Goal: Transaction & Acquisition: Purchase product/service

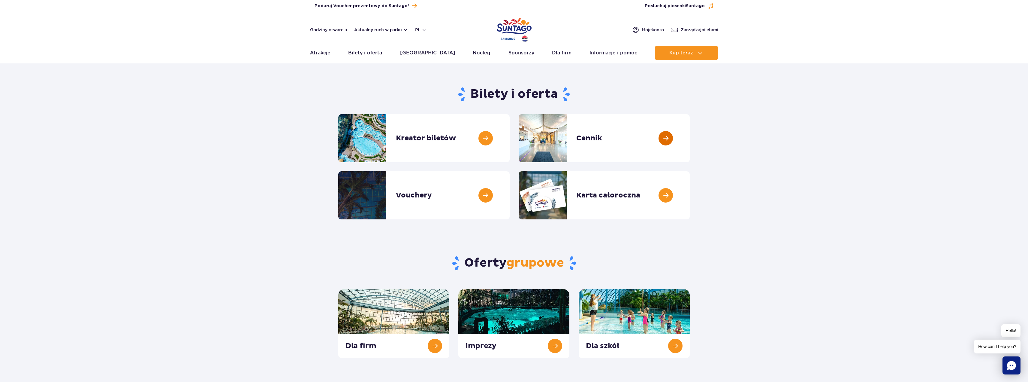
click at [690, 138] on link at bounding box center [690, 138] width 0 height 48
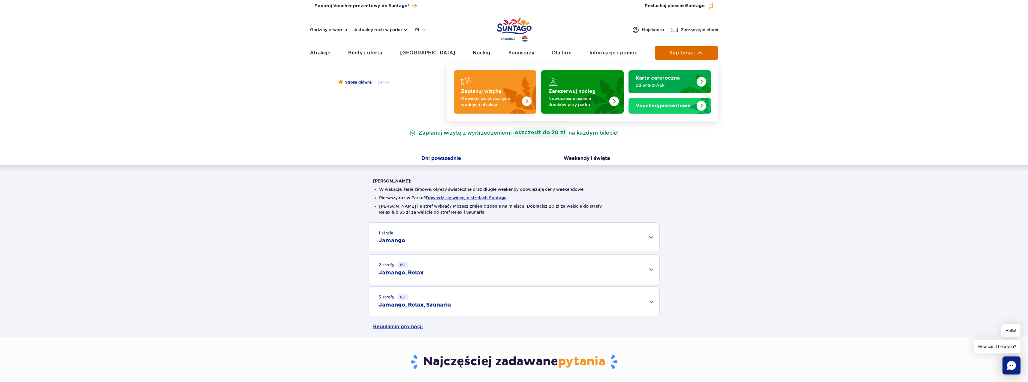
click at [692, 50] on span "Kup teraz" at bounding box center [681, 52] width 24 height 5
click at [688, 53] on span "Kup teraz" at bounding box center [681, 52] width 24 height 5
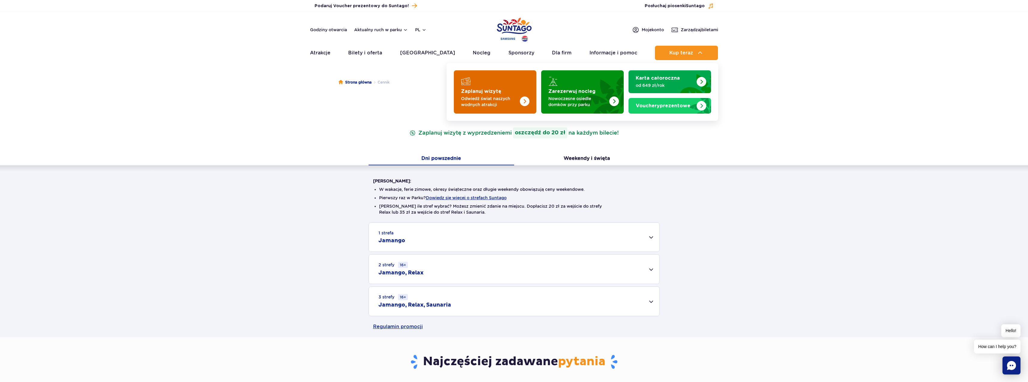
click at [505, 102] on p "Odwiedź świat naszych wodnych atrakcji" at bounding box center [490, 101] width 59 height 12
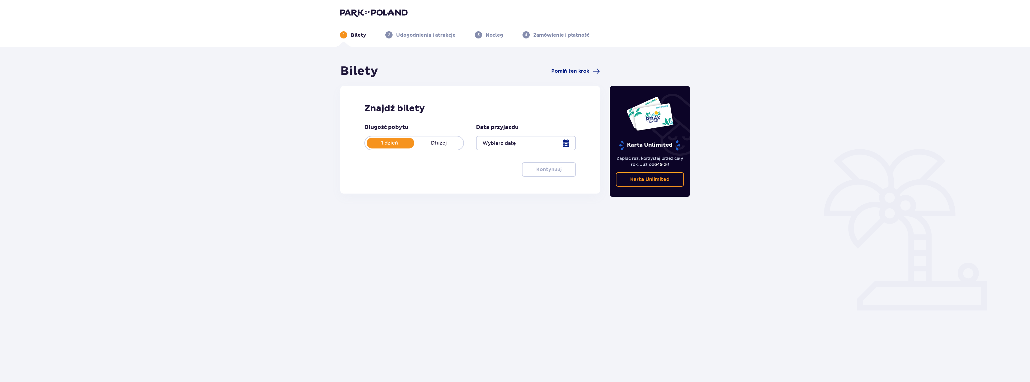
click at [519, 140] on div at bounding box center [526, 143] width 100 height 14
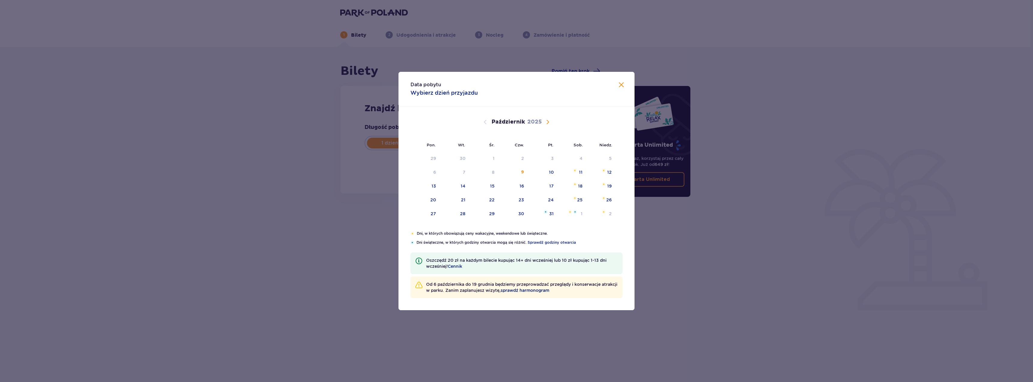
click at [549, 290] on span "sprawdź harmonogram" at bounding box center [524, 290] width 49 height 6
click at [545, 121] on span "Następny miesiąc" at bounding box center [547, 121] width 7 height 7
click at [549, 123] on span "Następny miesiąc" at bounding box center [547, 121] width 7 height 7
click at [548, 122] on span "Następny miesiąc" at bounding box center [547, 121] width 7 height 7
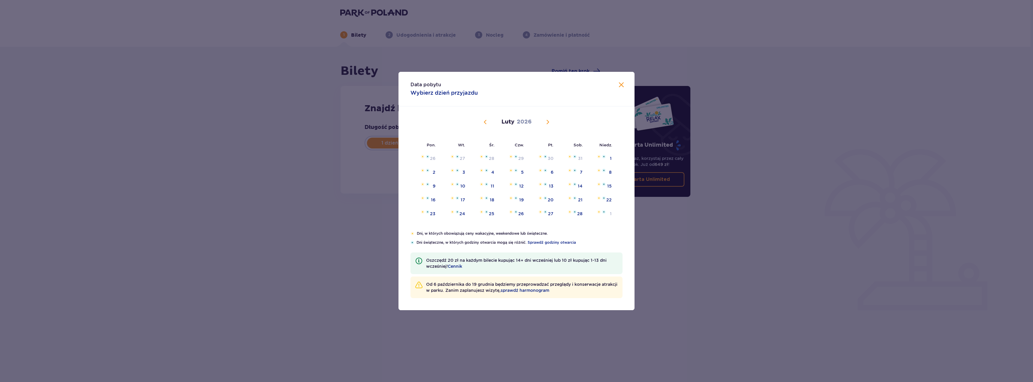
click at [484, 122] on span "Poprzedni miesiąc" at bounding box center [485, 121] width 7 height 7
click at [494, 167] on div "5" at bounding box center [483, 172] width 29 height 13
type input "05.11.25"
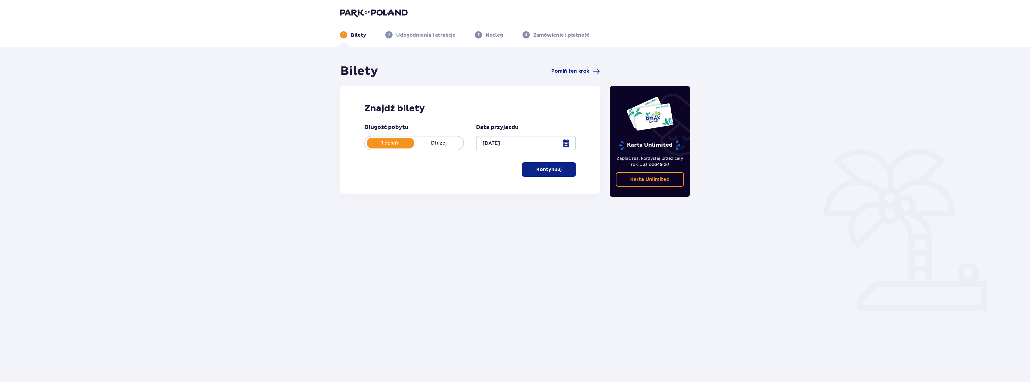
click at [552, 169] on p "Kontynuuj" at bounding box center [548, 169] width 25 height 7
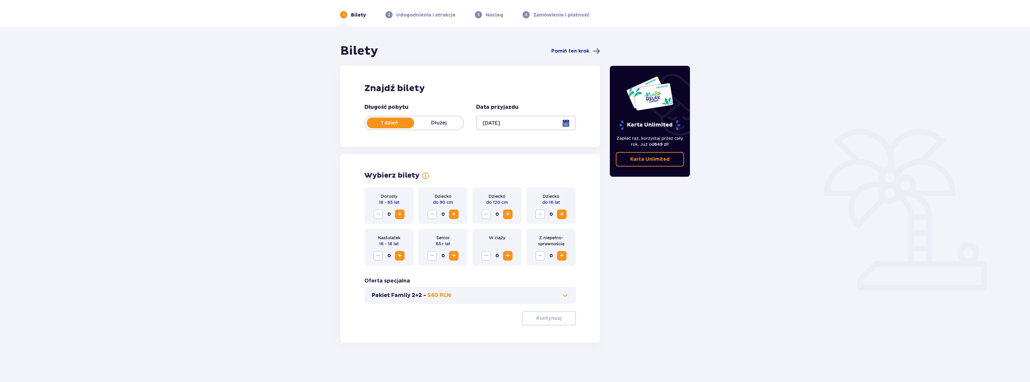
scroll to position [22, 0]
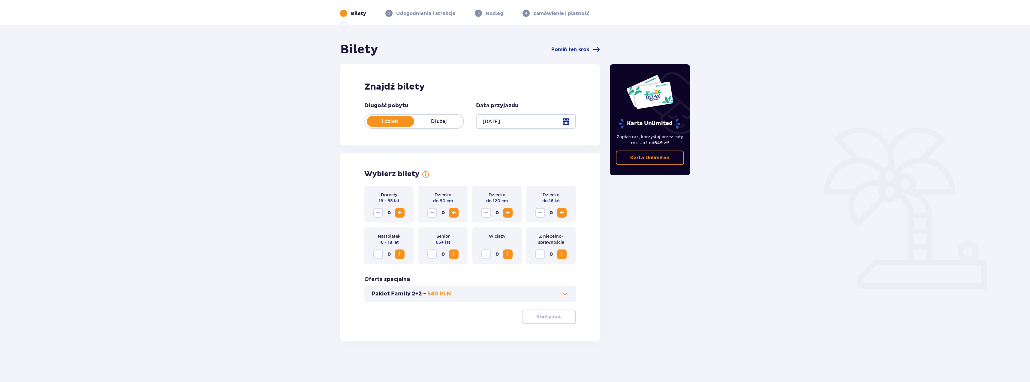
click at [398, 255] on span "Zwiększ" at bounding box center [399, 253] width 7 height 7
click at [564, 319] on span "button" at bounding box center [562, 316] width 7 height 7
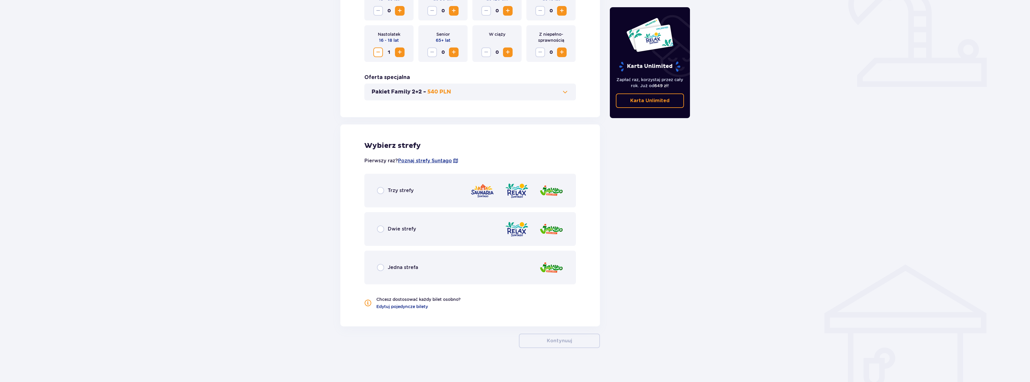
scroll to position [225, 0]
click at [380, 191] on input "radio" at bounding box center [380, 188] width 7 height 7
radio input "true"
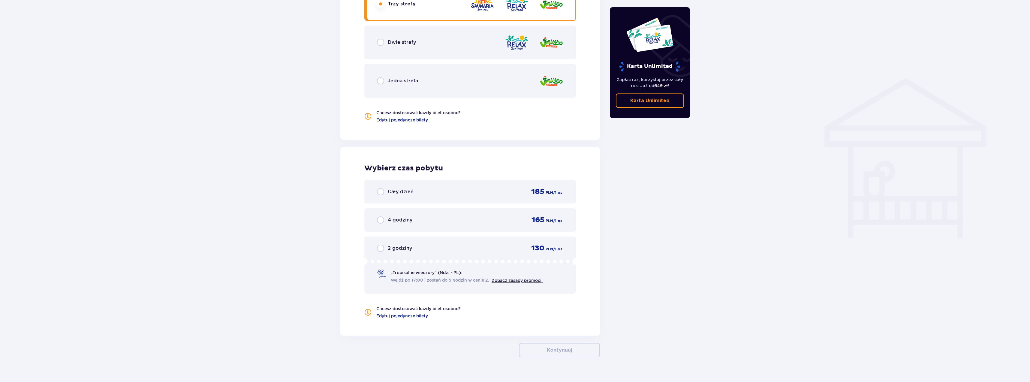
scroll to position [421, 0]
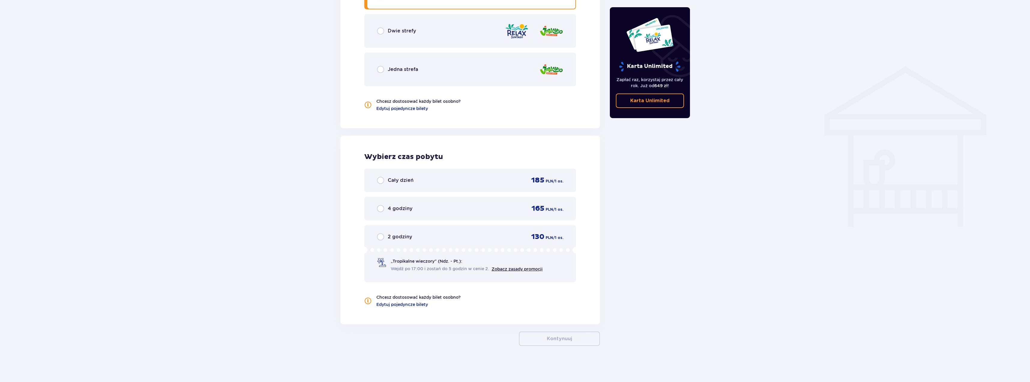
click at [383, 179] on input "radio" at bounding box center [380, 180] width 7 height 7
radio input "true"
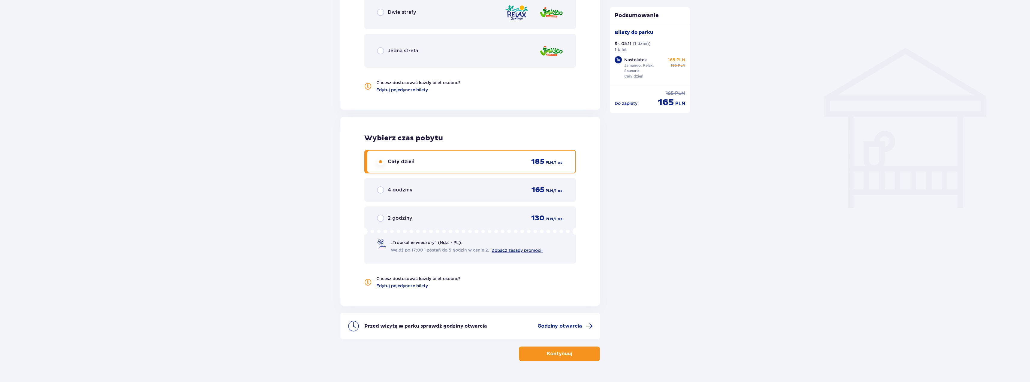
scroll to position [455, 0]
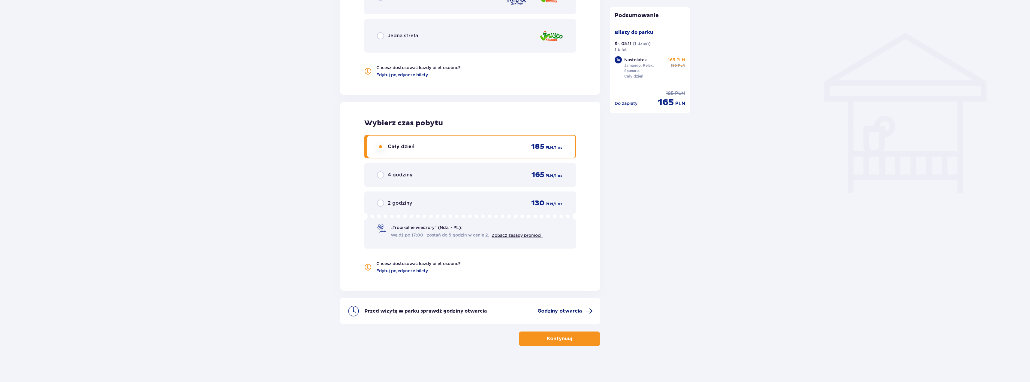
click at [561, 310] on span "Godziny otwarcia" at bounding box center [560, 310] width 44 height 7
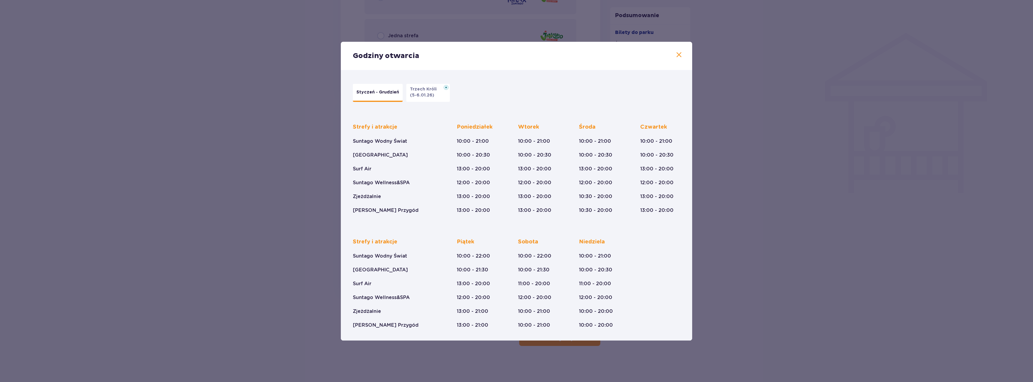
click at [429, 94] on p "(5-6.01.26)" at bounding box center [422, 95] width 24 height 6
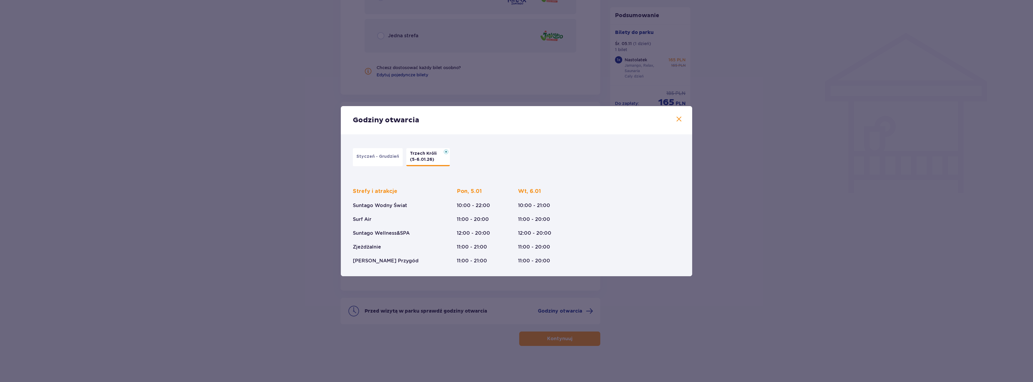
click at [370, 153] on button "Styczeń - Grudzień" at bounding box center [378, 157] width 50 height 18
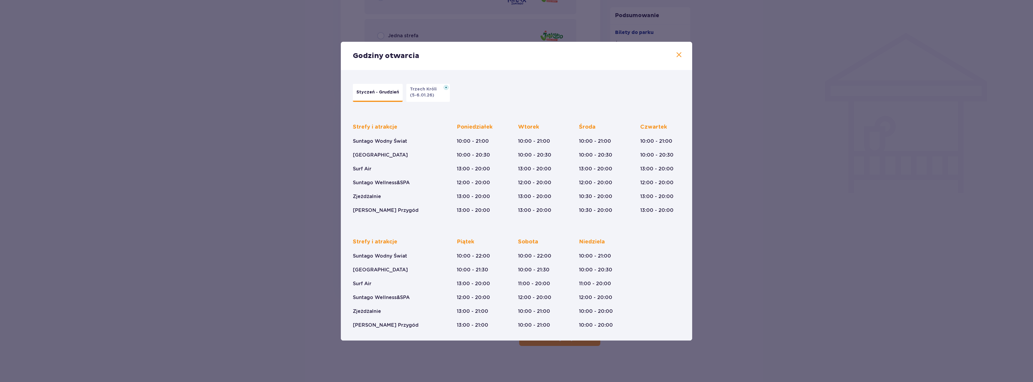
click at [677, 56] on span at bounding box center [678, 54] width 7 height 7
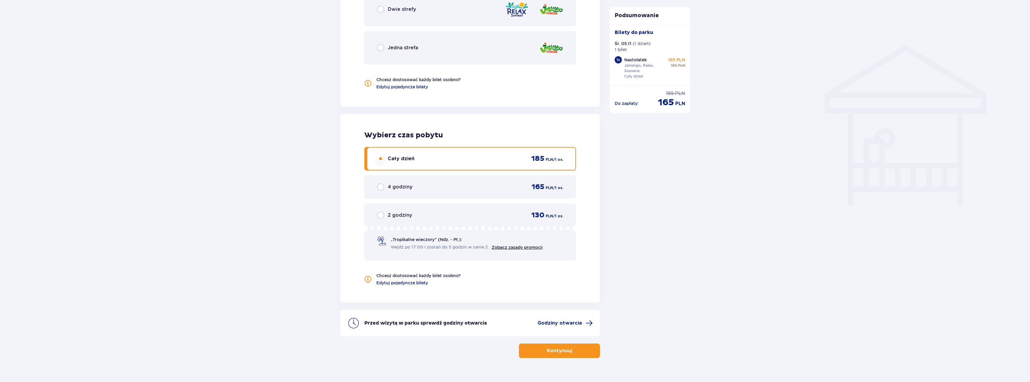
scroll to position [455, 0]
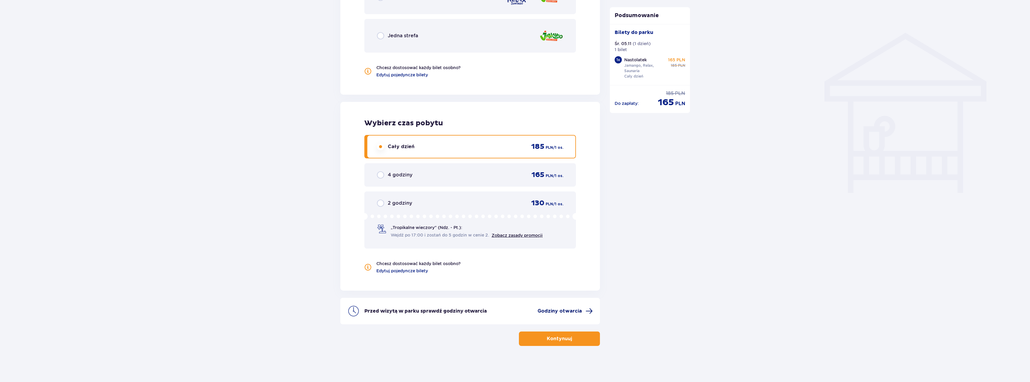
click at [565, 310] on span "Godziny otwarcia" at bounding box center [560, 310] width 44 height 7
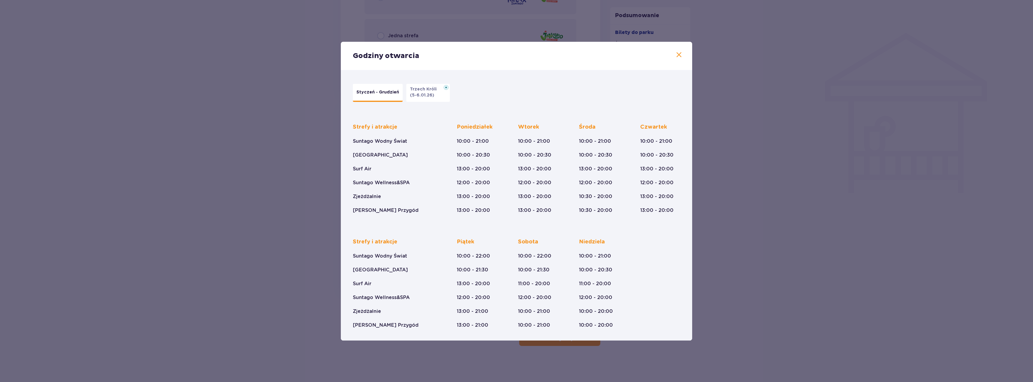
click at [680, 55] on span at bounding box center [678, 54] width 7 height 7
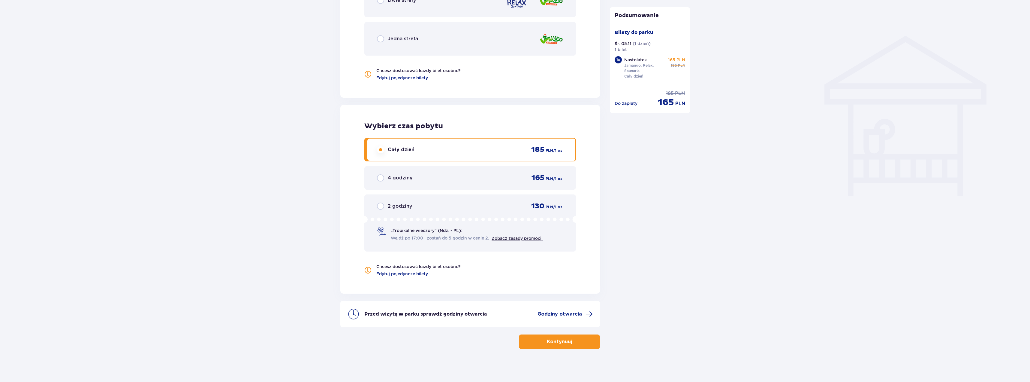
scroll to position [455, 0]
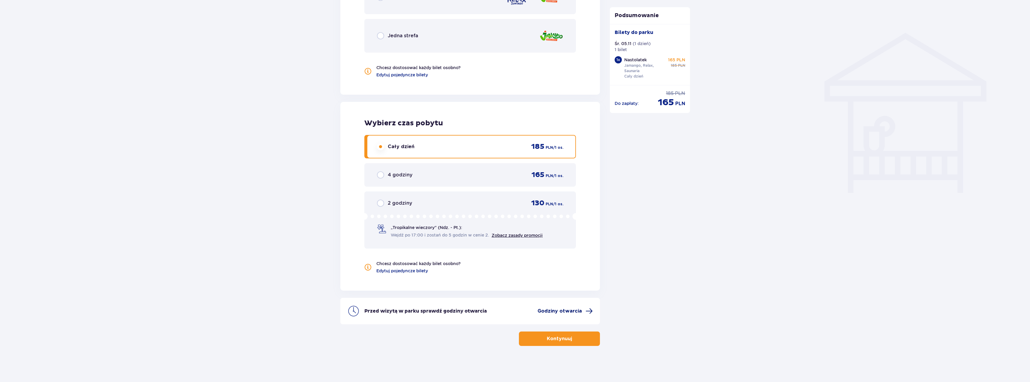
click at [574, 311] on span "Godziny otwarcia" at bounding box center [560, 310] width 44 height 7
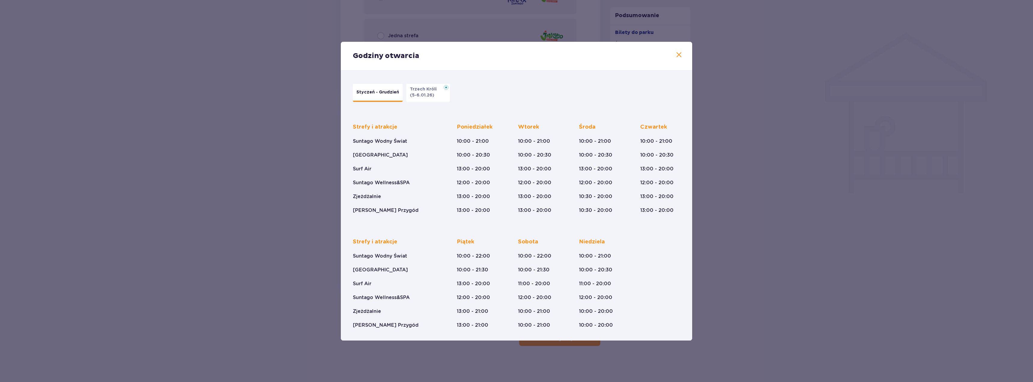
click at [680, 56] on span at bounding box center [678, 54] width 7 height 7
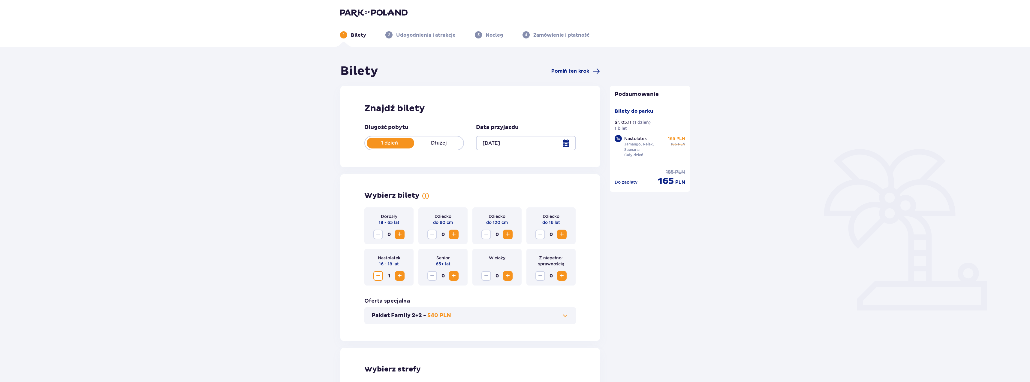
click at [568, 142] on div at bounding box center [526, 143] width 100 height 14
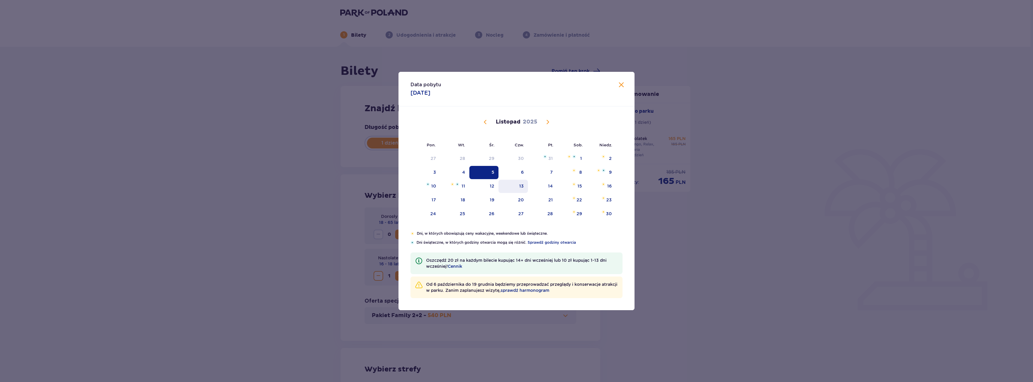
click at [522, 182] on div "13" at bounding box center [513, 186] width 30 height 13
type input "13.11.25"
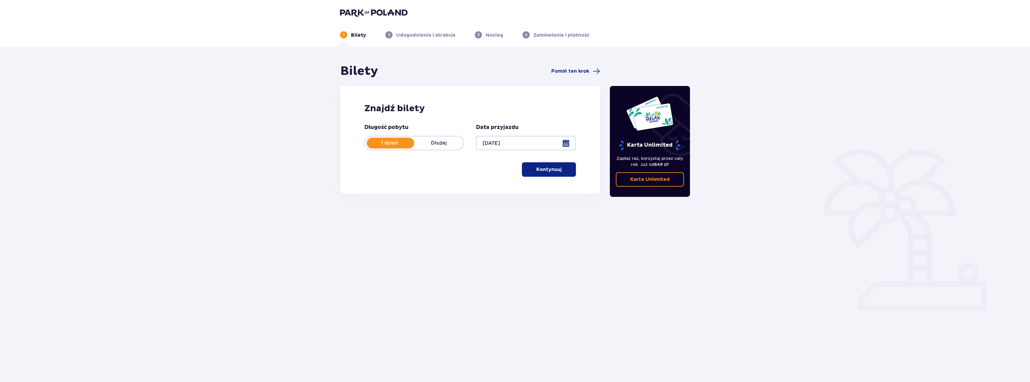
click at [523, 169] on button "Kontynuuj" at bounding box center [549, 169] width 54 height 14
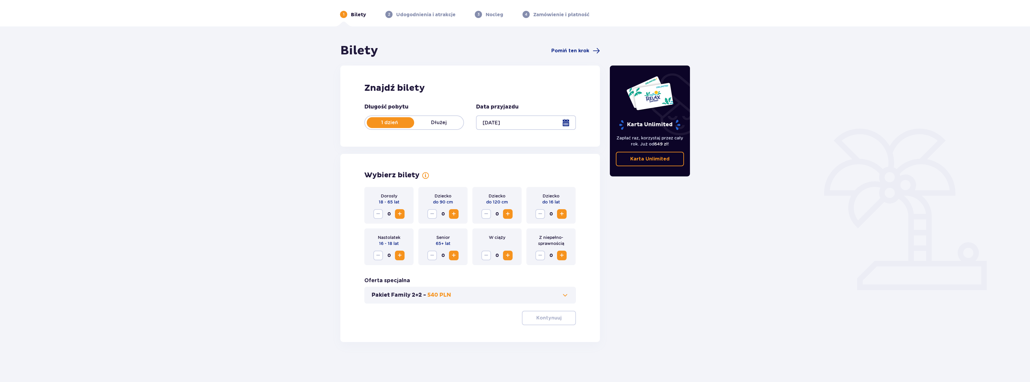
scroll to position [22, 0]
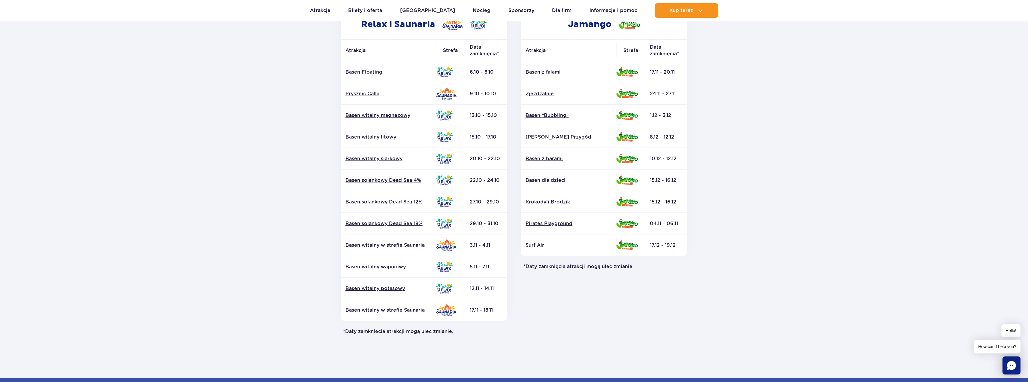
scroll to position [120, 0]
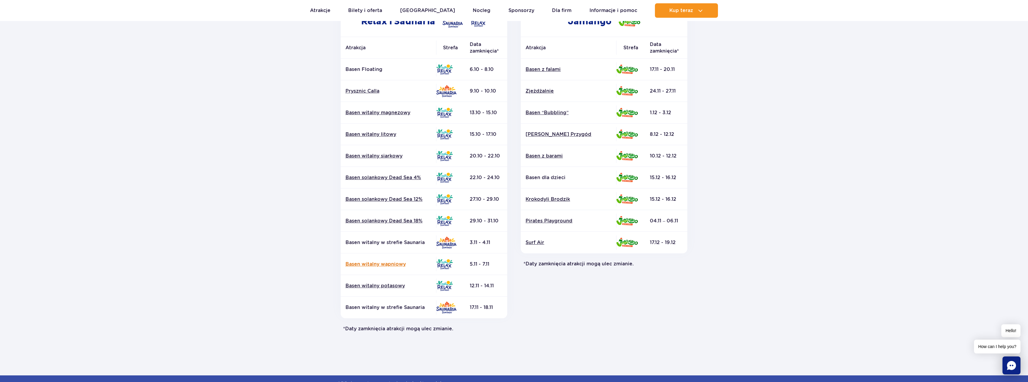
click at [385, 261] on link "Basen witalny wapniowy" at bounding box center [389, 264] width 86 height 7
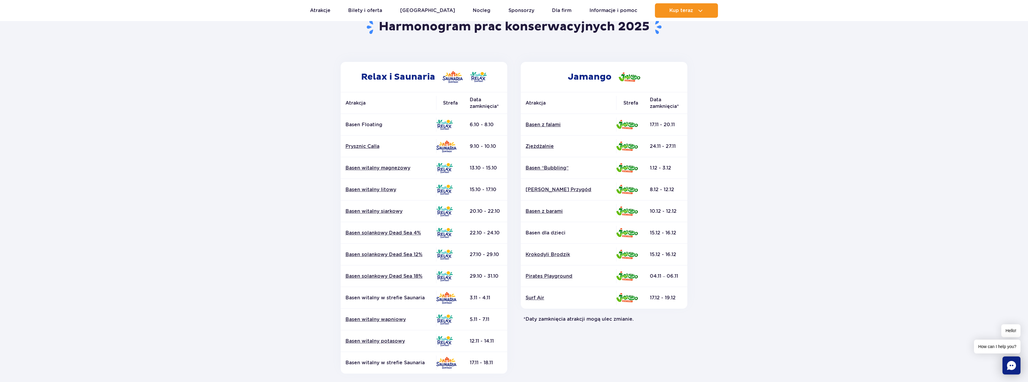
scroll to position [90, 0]
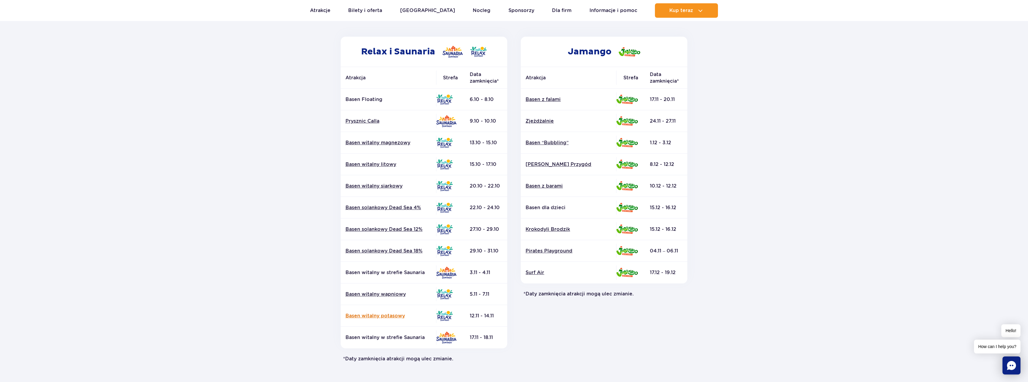
click at [380, 316] on link "Basen witalny potasowy" at bounding box center [389, 315] width 86 height 7
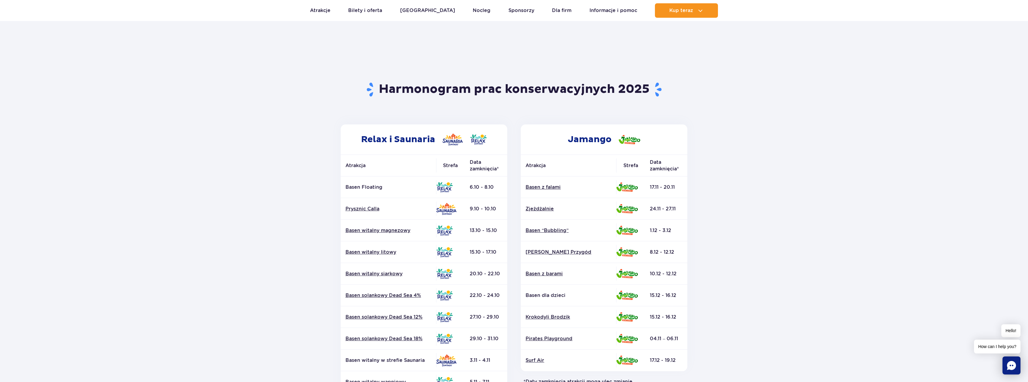
scroll to position [0, 0]
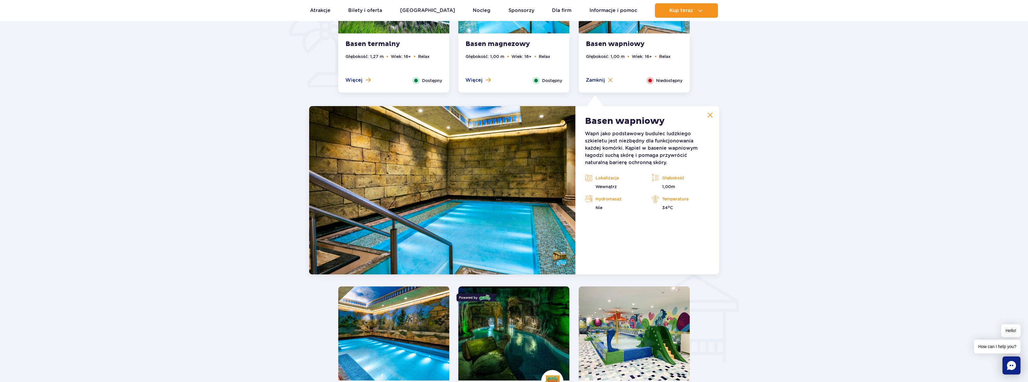
scroll to position [498, 0]
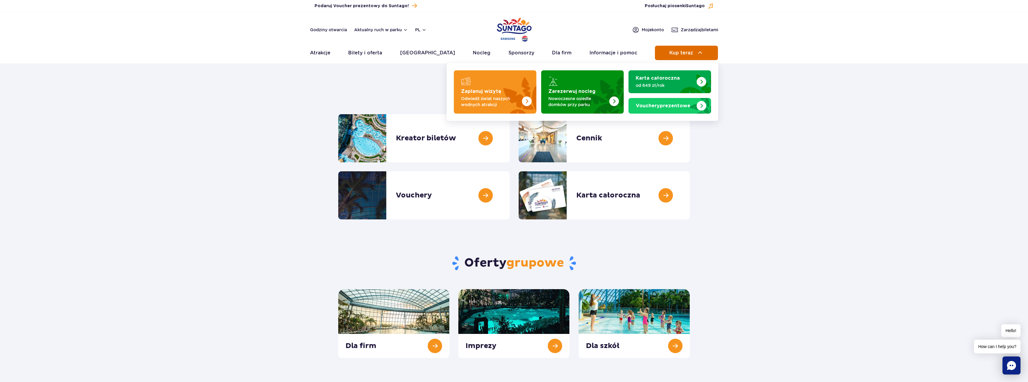
click at [679, 51] on span "Kup teraz" at bounding box center [681, 52] width 24 height 5
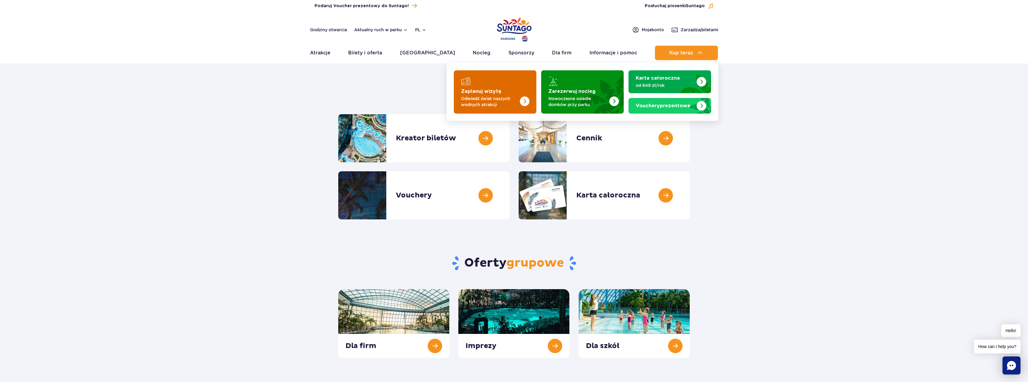
click at [504, 86] on img "Zaplanuj wizytę" at bounding box center [513, 90] width 48 height 47
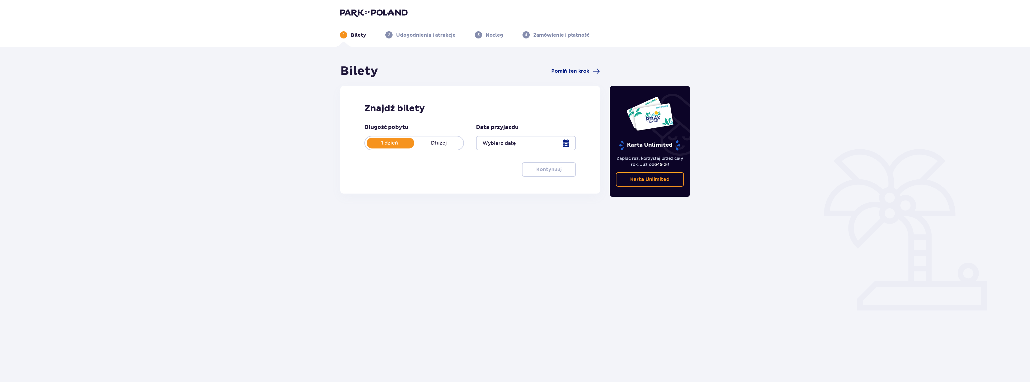
click at [557, 144] on div at bounding box center [526, 143] width 100 height 14
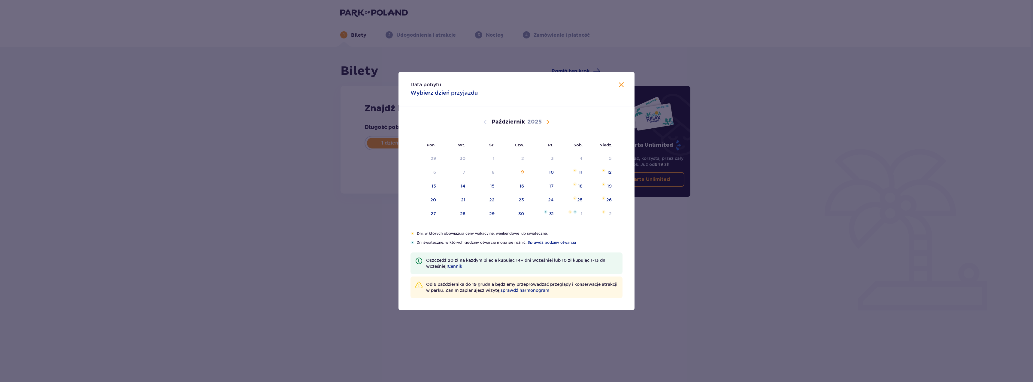
click at [548, 122] on span "Następny miesiąc" at bounding box center [547, 121] width 7 height 7
click at [519, 157] on div "30" at bounding box center [521, 158] width 6 height 6
type input "30.10.25"
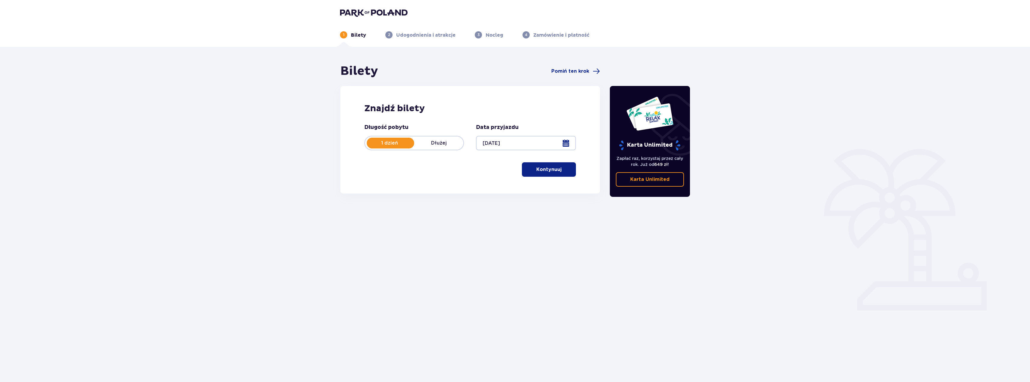
click at [519, 143] on div at bounding box center [526, 143] width 100 height 14
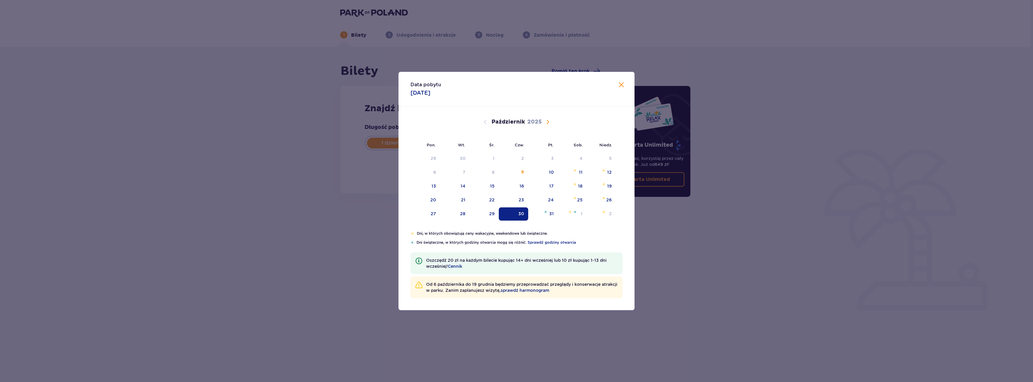
click at [555, 141] on div "Pon. Wt. Śr. Czw. Pt. Sob. Niedz. Wrzesień 2025 1 2 3 4 5 6 7 8 9 10 11 12 13 1…" at bounding box center [516, 168] width 236 height 124
click at [545, 120] on span "Następny miesiąc" at bounding box center [547, 121] width 7 height 7
click at [486, 122] on span "Poprzedni miesiąc" at bounding box center [485, 121] width 7 height 7
click at [621, 83] on span "Zamknij" at bounding box center [621, 84] width 7 height 7
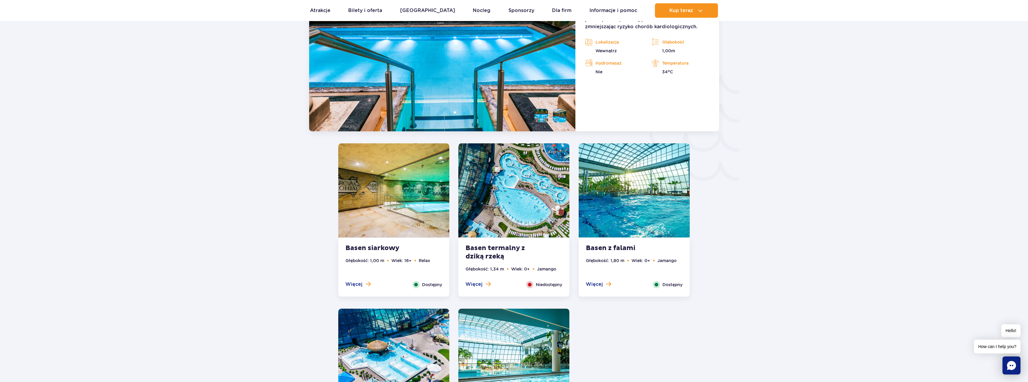
scroll to position [978, 0]
